Goal: Task Accomplishment & Management: Use online tool/utility

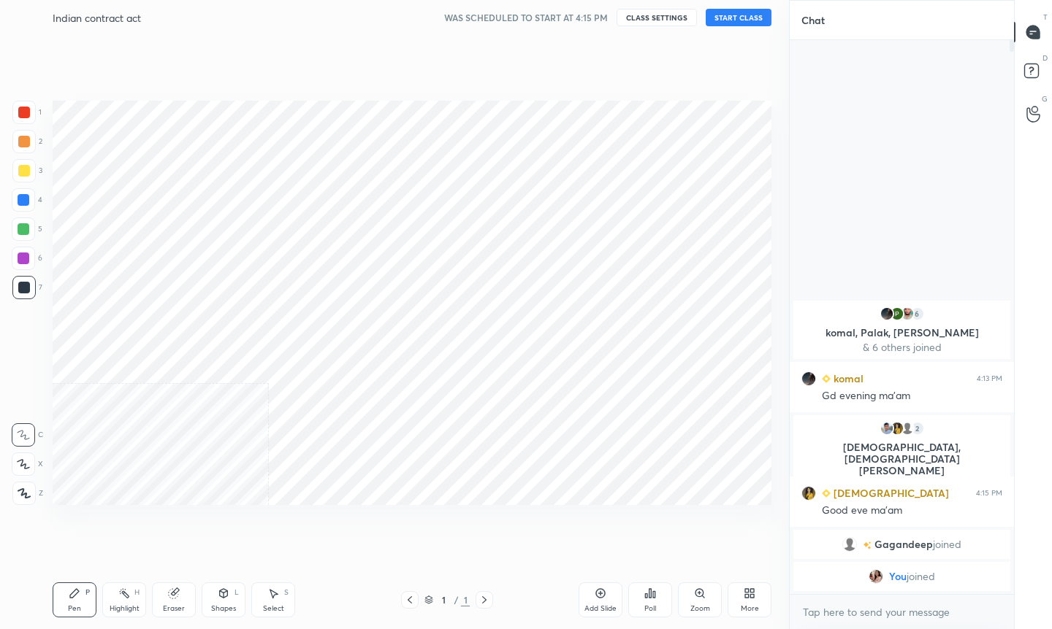
scroll to position [72485, 72291]
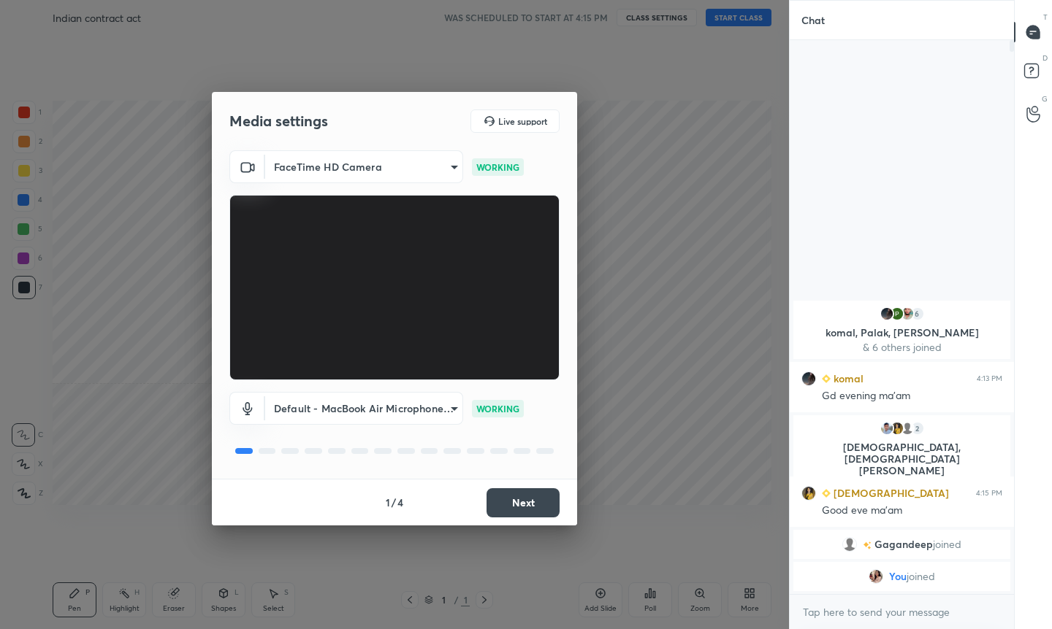
click at [522, 504] on button "Next" at bounding box center [522, 503] width 73 height 29
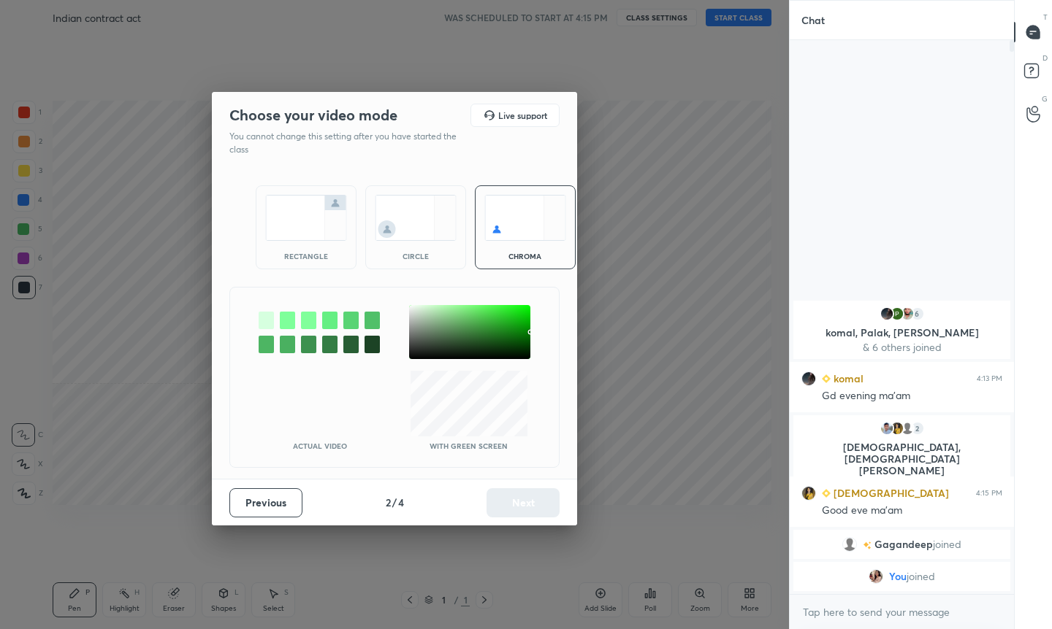
click at [411, 209] on img at bounding box center [416, 218] width 82 height 46
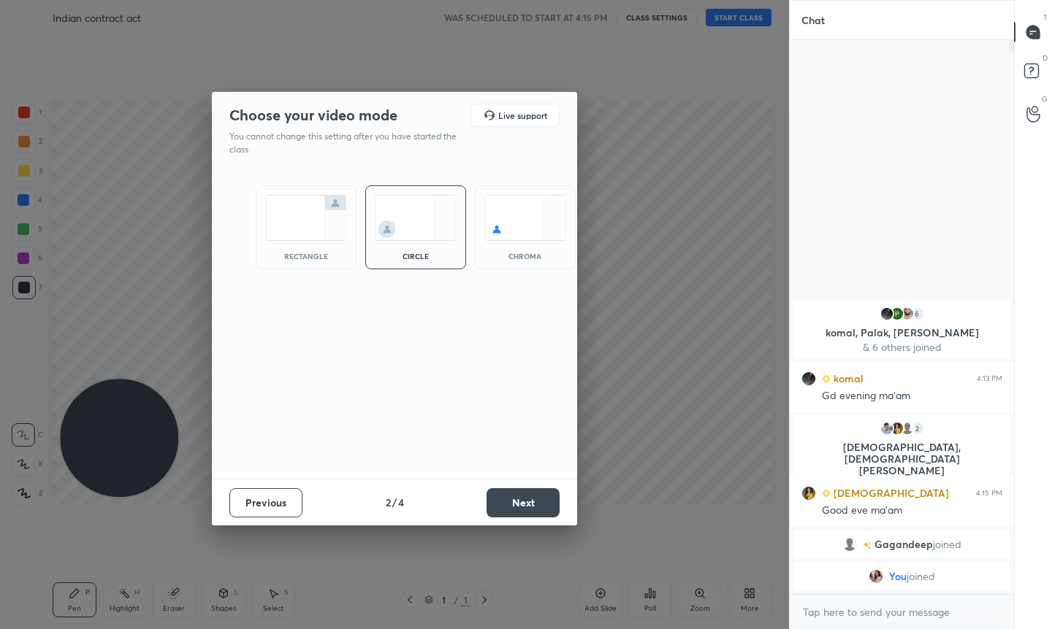
click at [536, 503] on button "Next" at bounding box center [522, 503] width 73 height 29
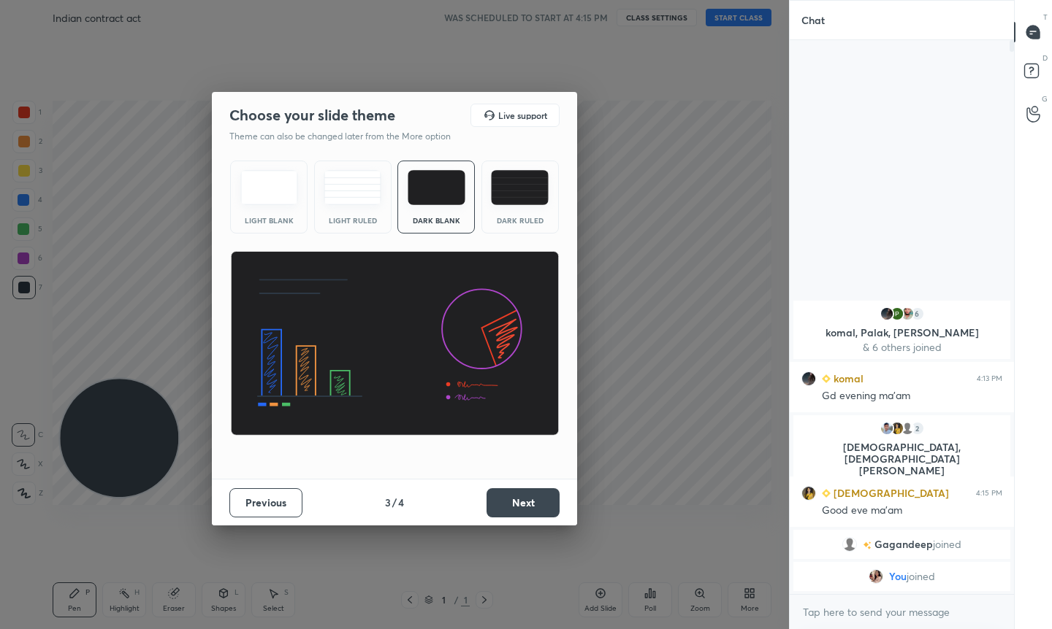
click at [536, 503] on button "Next" at bounding box center [522, 503] width 73 height 29
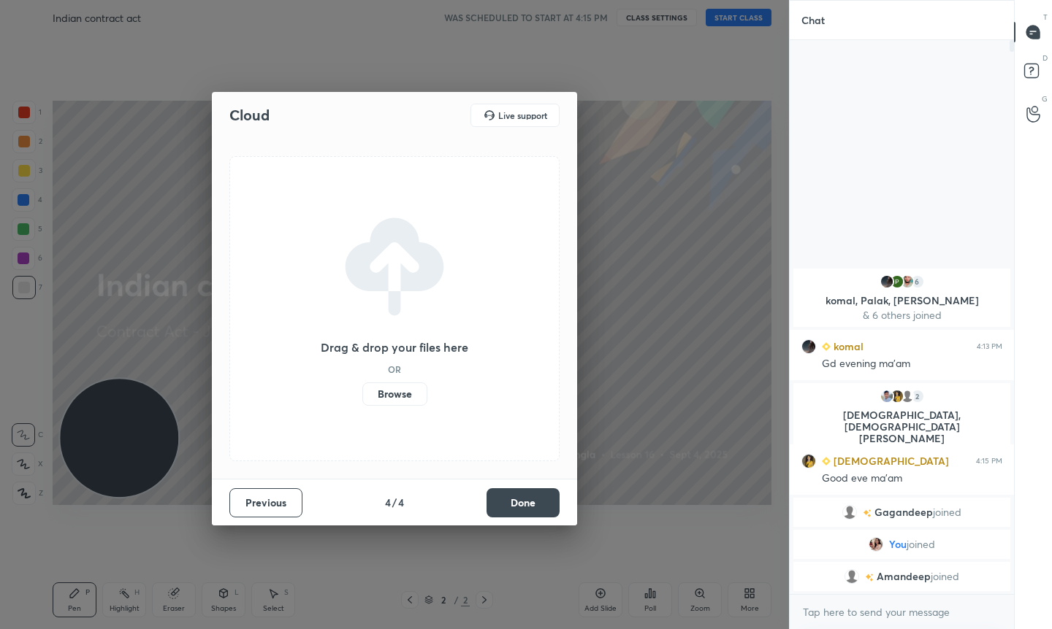
click at [507, 511] on button "Done" at bounding box center [522, 503] width 73 height 29
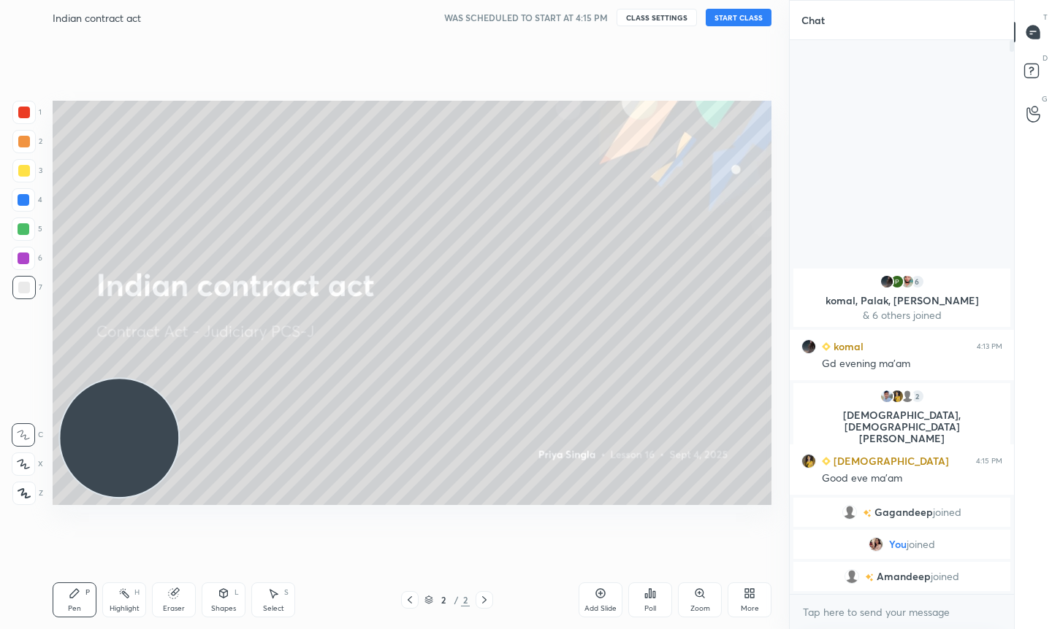
click at [729, 14] on button "START CLASS" at bounding box center [738, 18] width 66 height 18
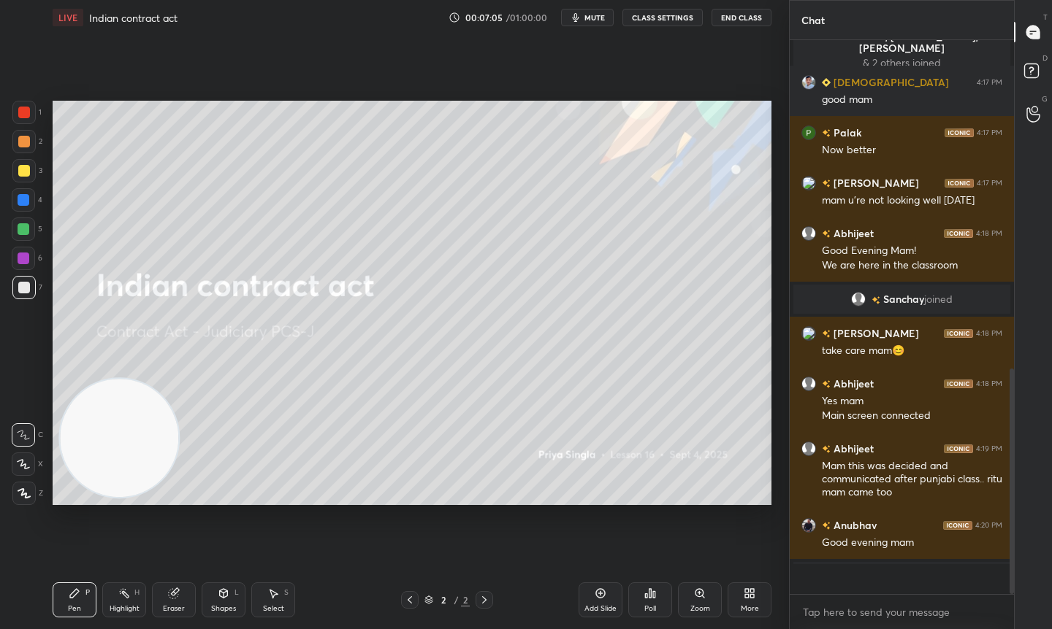
scroll to position [808, 0]
click at [31, 175] on div at bounding box center [23, 170] width 23 height 23
click at [32, 466] on div at bounding box center [23, 464] width 23 height 23
click at [601, 606] on div "Add Slide" at bounding box center [600, 608] width 32 height 7
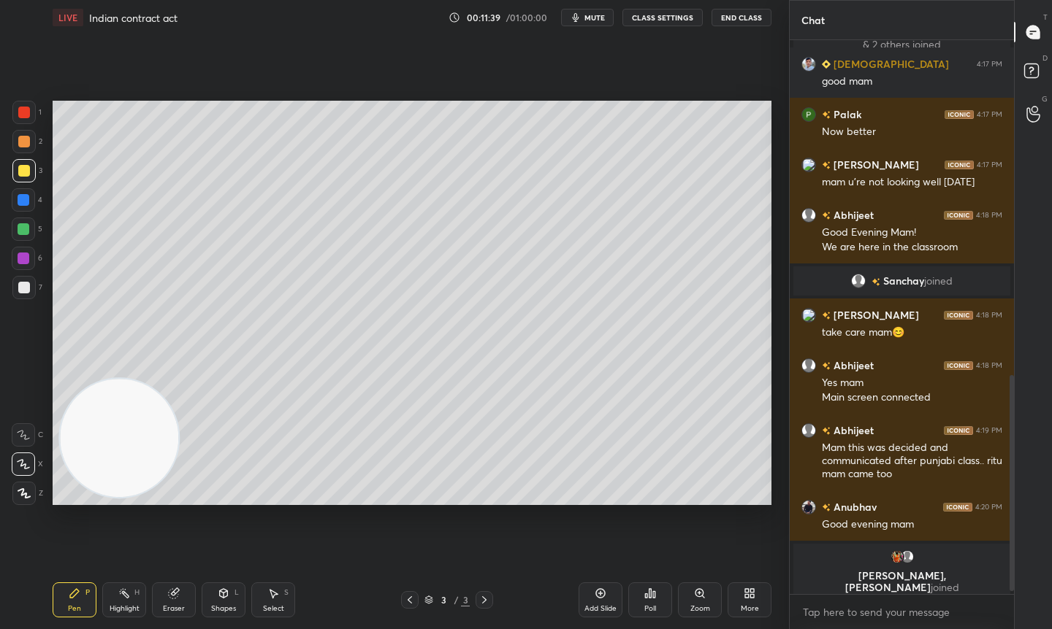
scroll to position [550, 220]
click at [597, 602] on div "Add Slide" at bounding box center [600, 600] width 44 height 35
click at [607, 589] on div "Add Slide" at bounding box center [600, 600] width 44 height 35
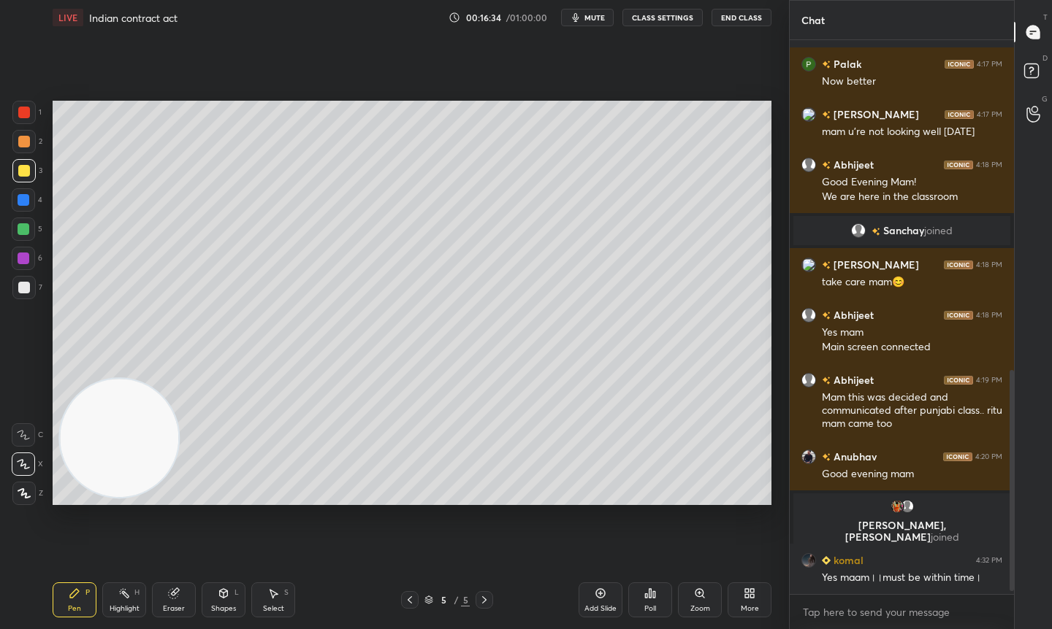
scroll to position [800, 0]
click at [603, 593] on icon at bounding box center [600, 594] width 12 height 12
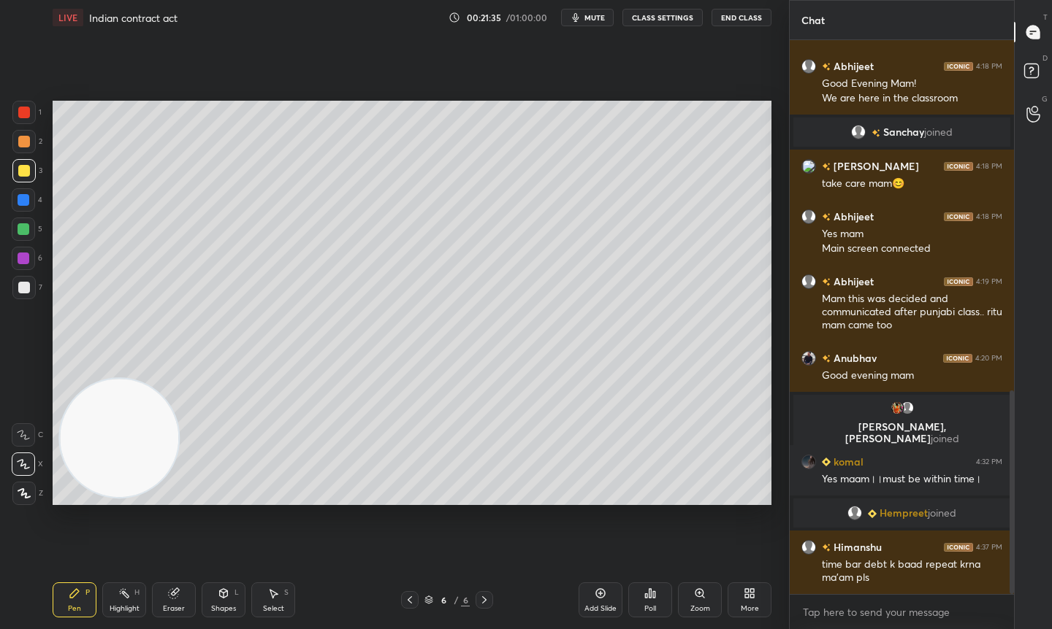
scroll to position [953, 0]
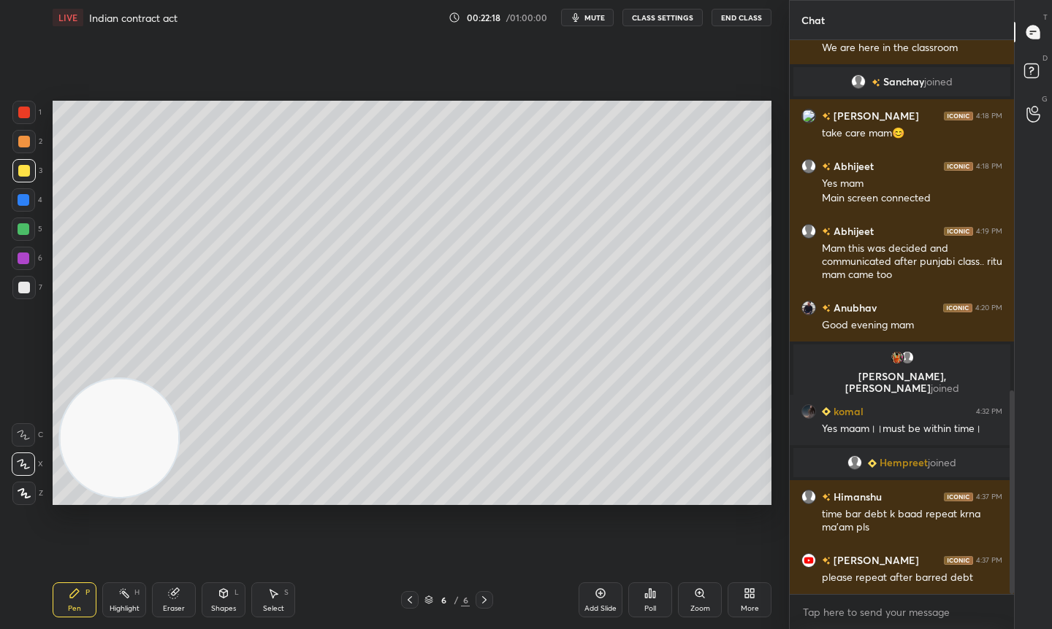
click at [590, 609] on div "Add Slide" at bounding box center [600, 608] width 32 height 7
click at [599, 591] on icon at bounding box center [600, 594] width 12 height 12
click at [598, 618] on div "Add Slide Poll Zoom More" at bounding box center [674, 600] width 193 height 82
click at [602, 597] on icon at bounding box center [600, 593] width 9 height 9
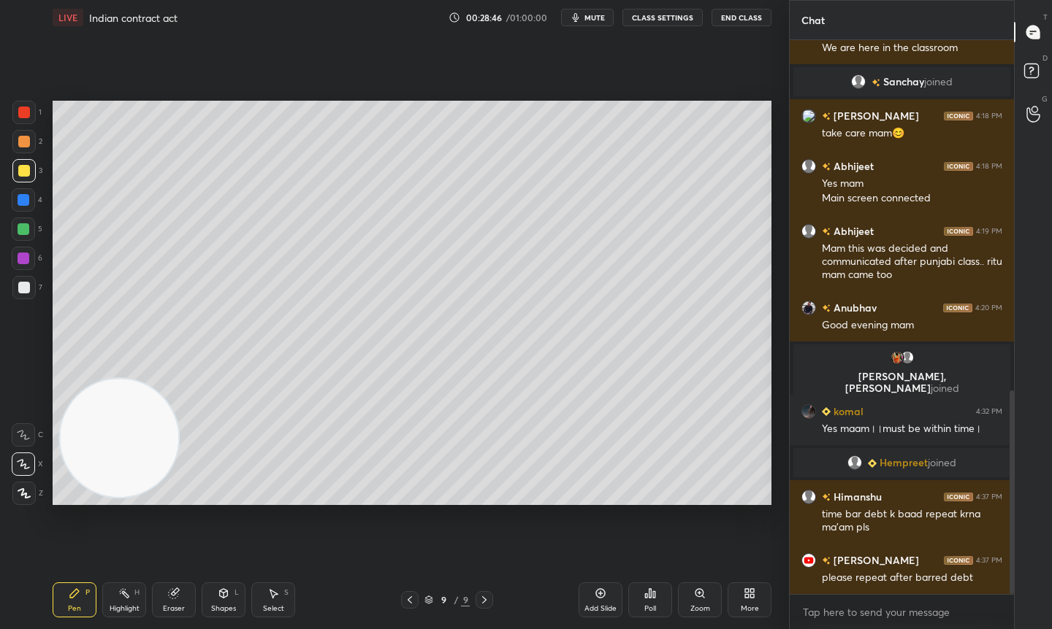
click at [583, 607] on div "Add Slide" at bounding box center [600, 600] width 44 height 35
click at [776, 353] on div "Setting up your live class Poll for secs No correct answer Start poll" at bounding box center [412, 303] width 730 height 536
click at [774, 351] on div "Setting up your live class Poll for secs No correct answer Start poll" at bounding box center [412, 303] width 730 height 536
click at [786, 355] on div "1 2 3 4 5 6 7 C X Z C X Z E E Erase all H H LIVE Indian contract act 00:31:09 /…" at bounding box center [394, 314] width 789 height 629
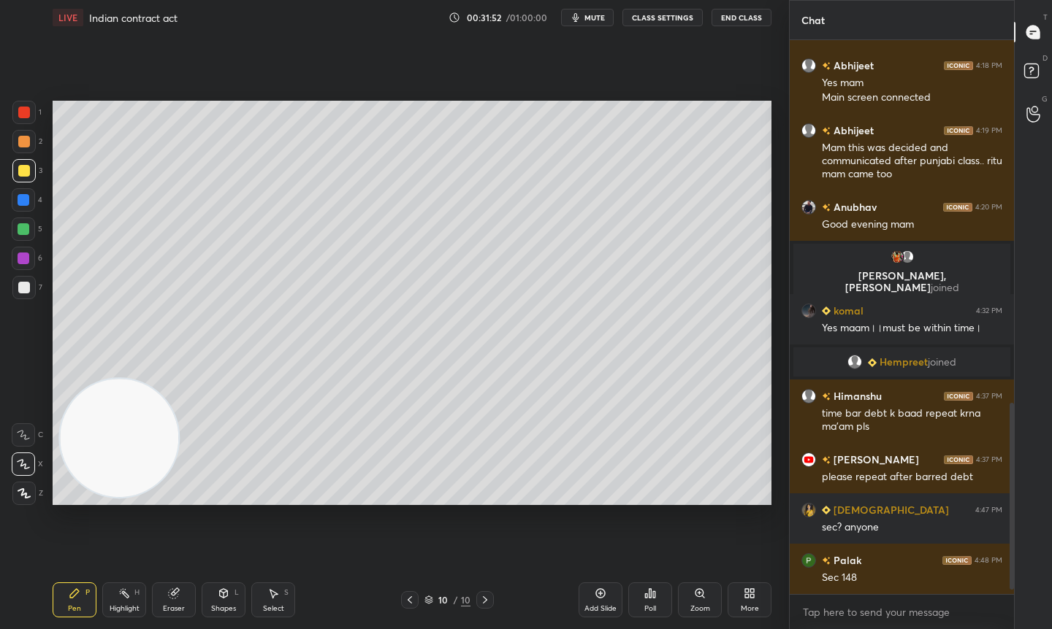
scroll to position [1104, 0]
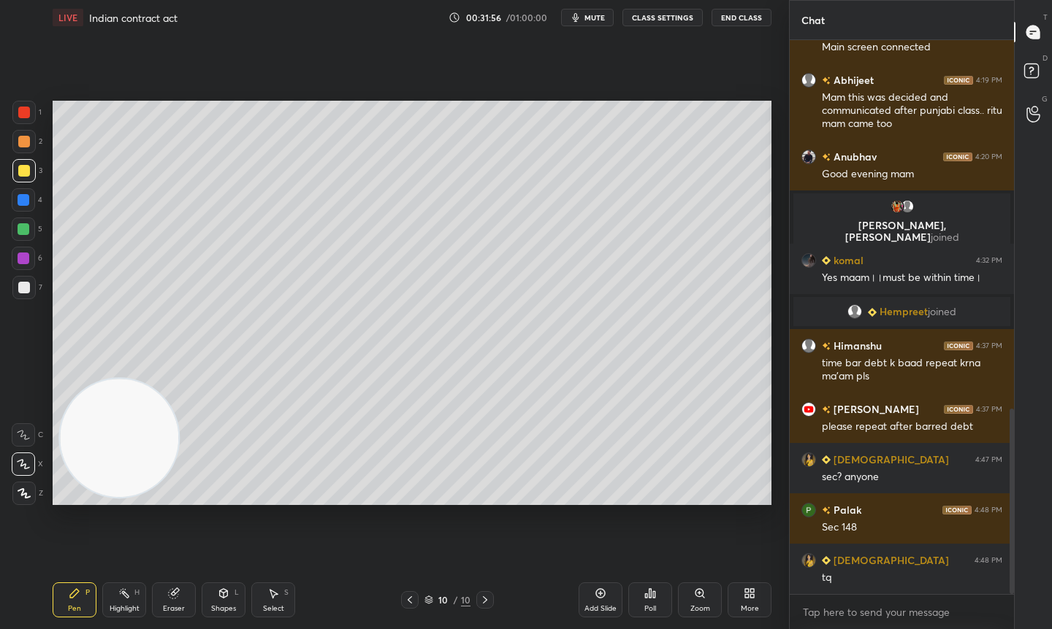
click at [610, 605] on div "Add Slide" at bounding box center [600, 608] width 32 height 7
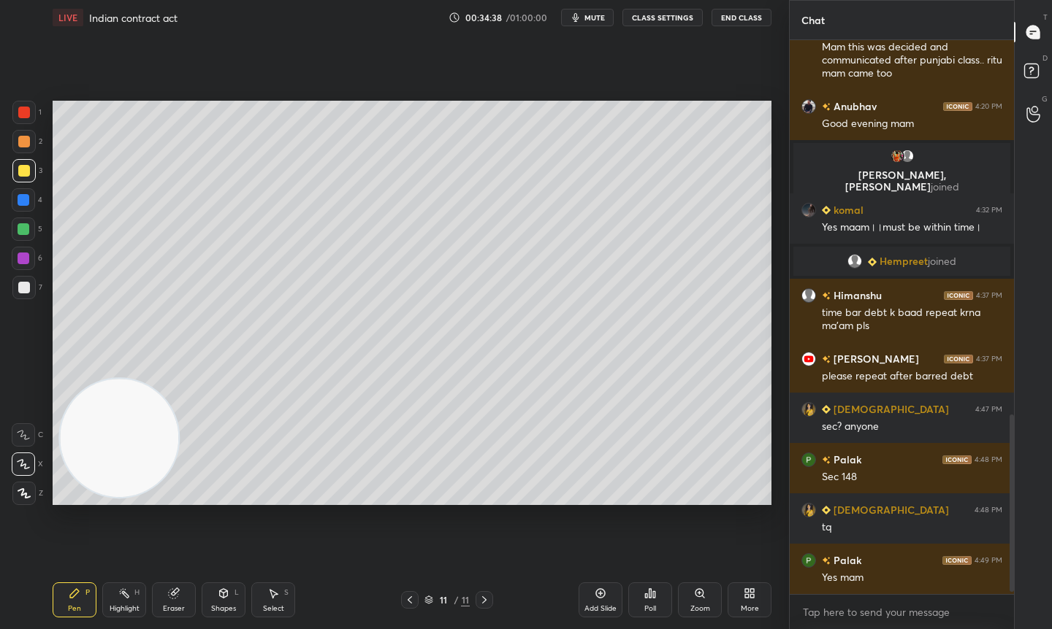
scroll to position [1205, 0]
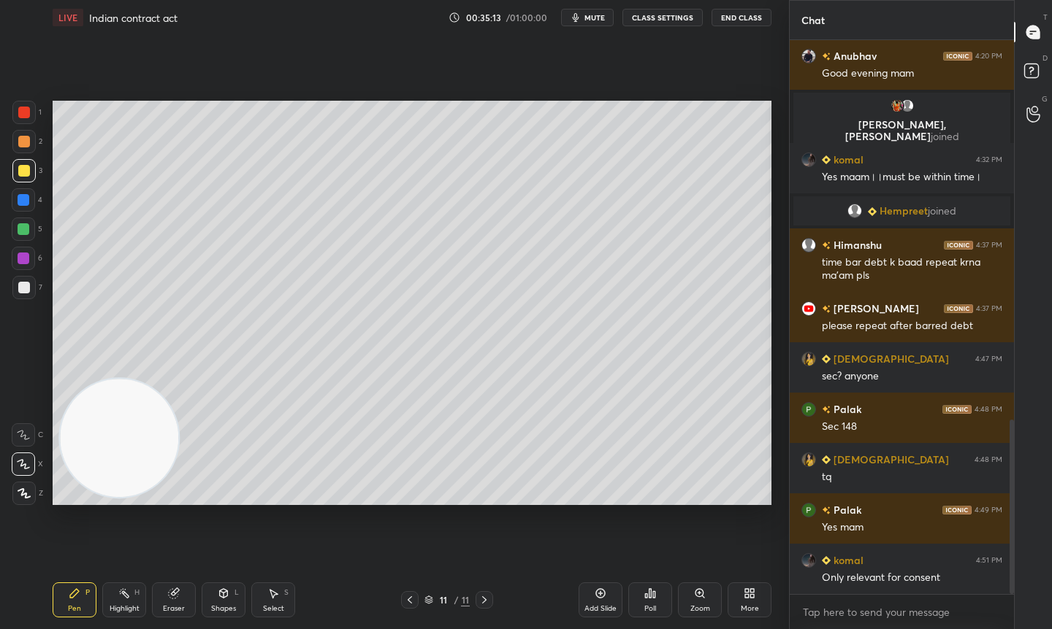
click at [602, 608] on div "Add Slide" at bounding box center [600, 608] width 32 height 7
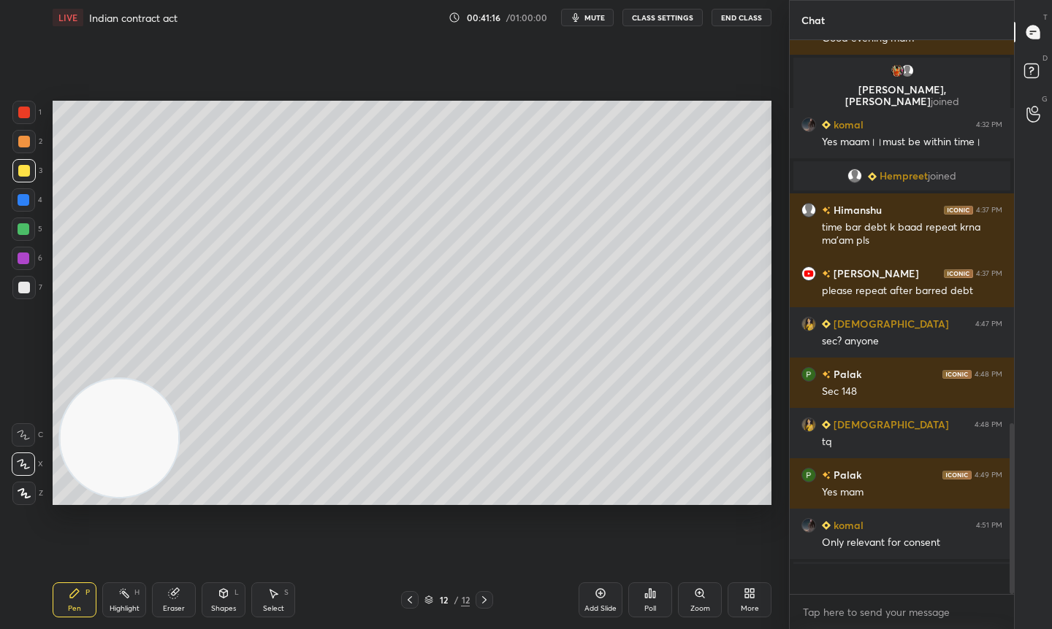
scroll to position [1240, 0]
click at [611, 599] on div "Add Slide" at bounding box center [600, 600] width 44 height 35
click at [594, 592] on icon at bounding box center [600, 594] width 12 height 12
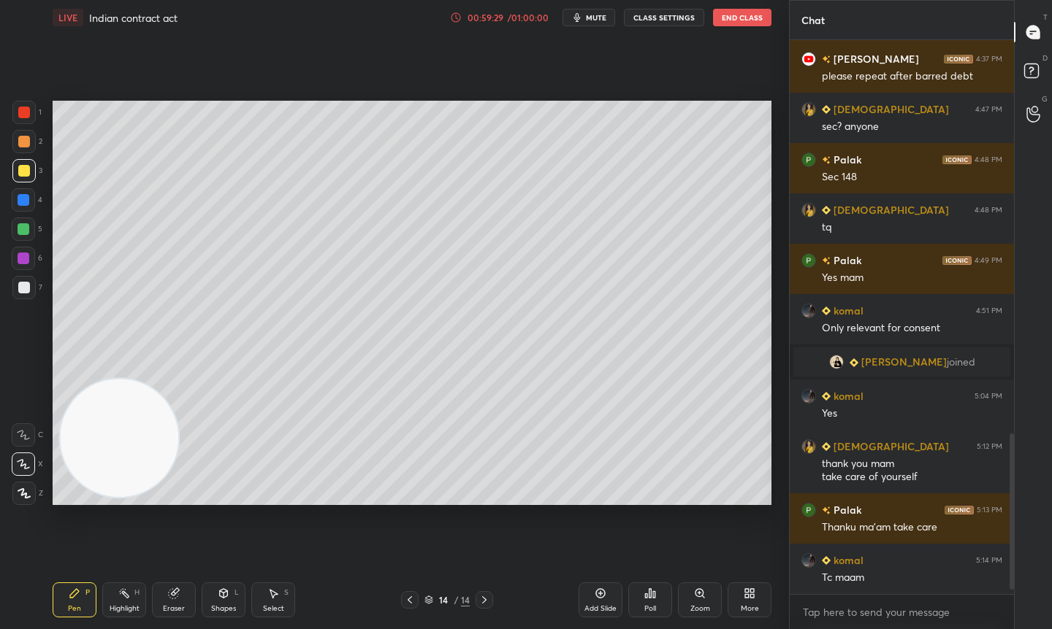
scroll to position [1356, 0]
click at [765, 20] on button "End Class" at bounding box center [742, 18] width 58 height 18
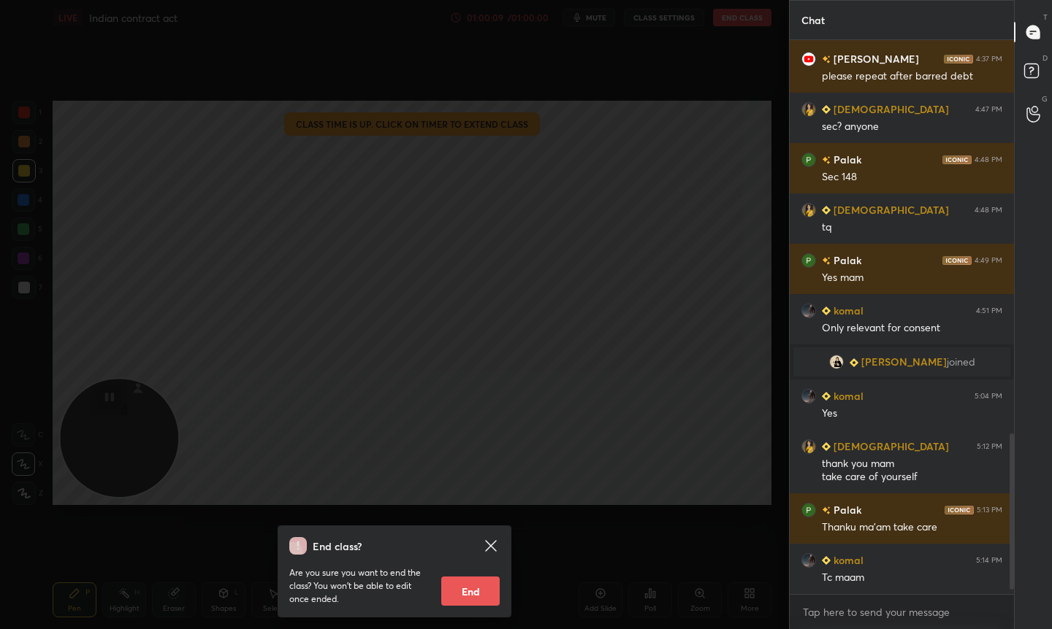
click at [479, 594] on button "End" at bounding box center [470, 591] width 58 height 29
type textarea "x"
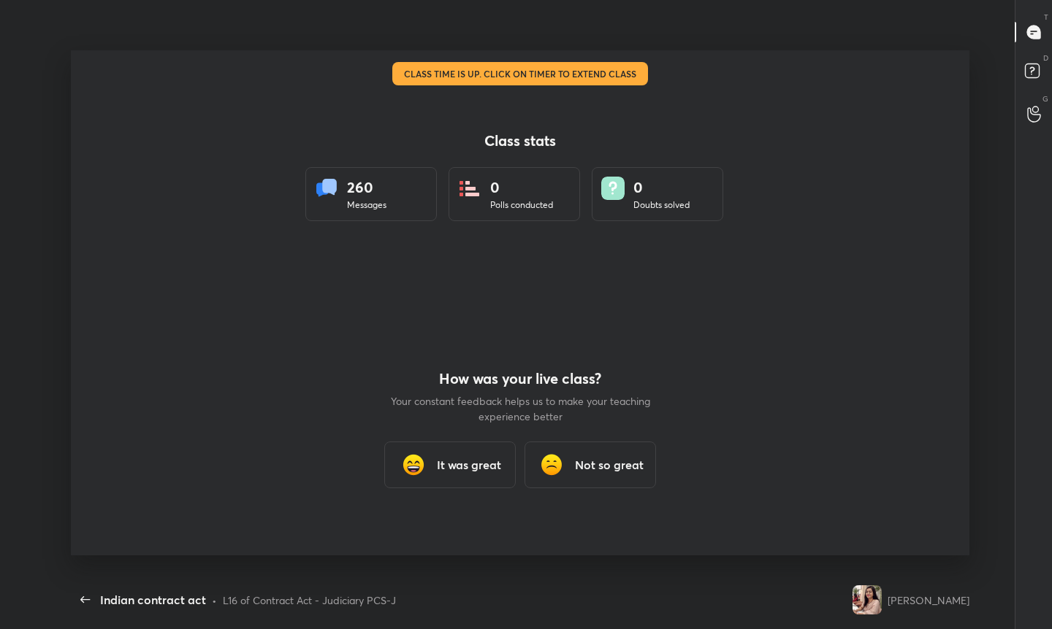
scroll to position [0, 0]
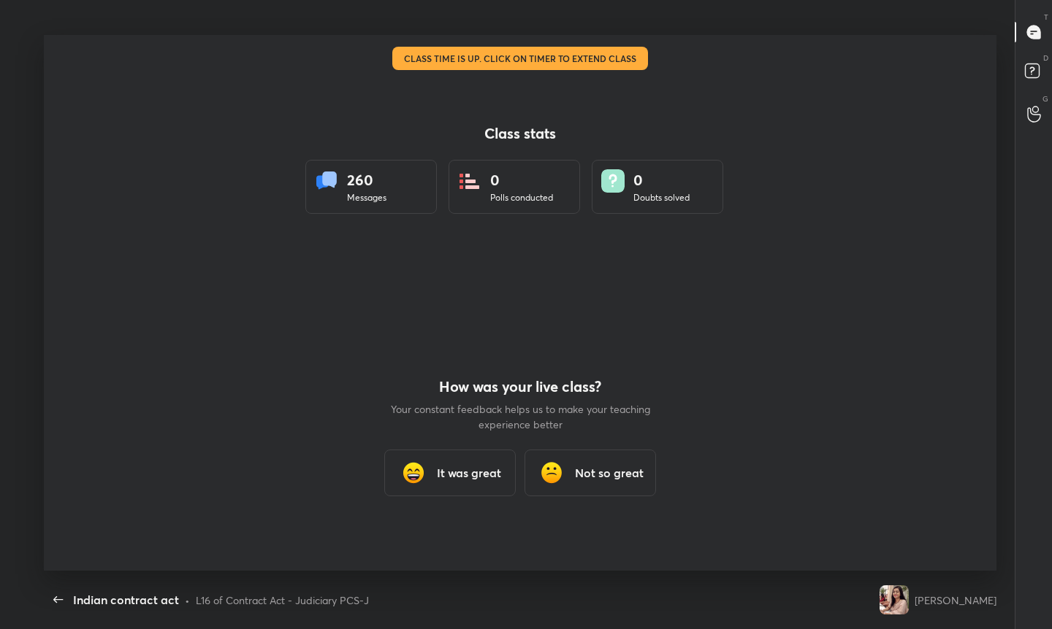
click at [456, 475] on h3 "It was great" at bounding box center [469, 473] width 64 height 18
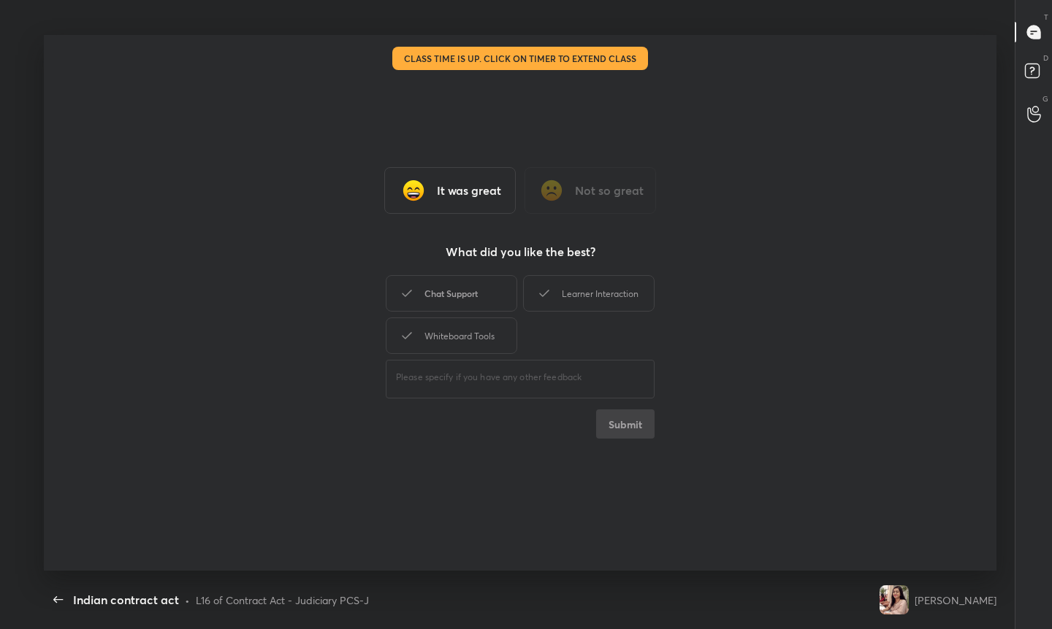
click at [472, 302] on div "Chat Support" at bounding box center [451, 293] width 131 height 37
click at [583, 300] on div "Learner Interaction" at bounding box center [588, 293] width 131 height 37
click at [466, 350] on div "Whiteboard Tools" at bounding box center [451, 336] width 131 height 37
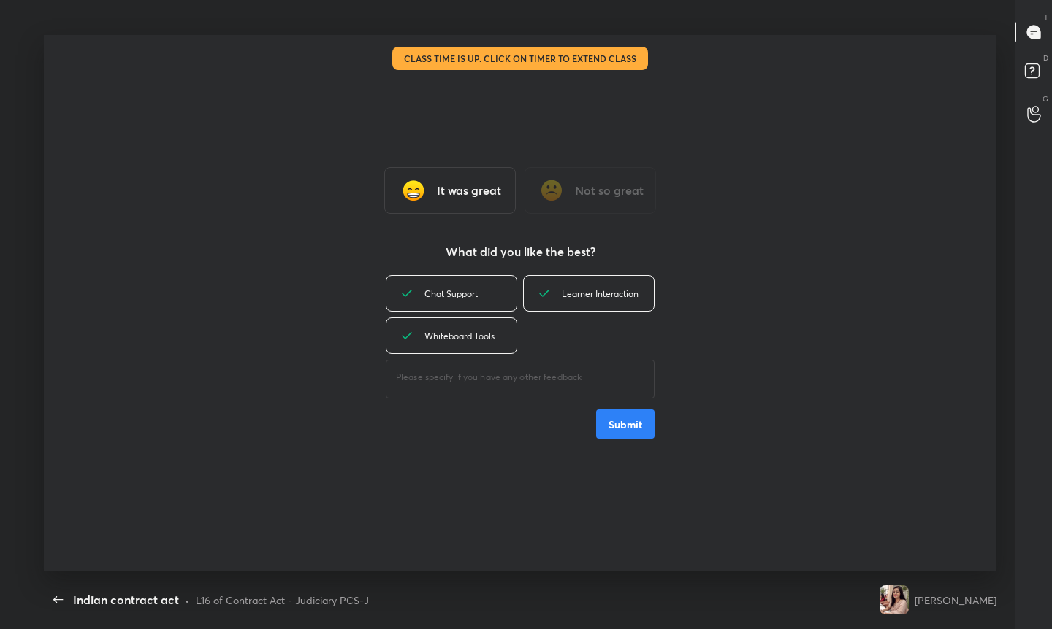
click at [610, 437] on button "Submit" at bounding box center [625, 424] width 58 height 29
